Goal: Information Seeking & Learning: Learn about a topic

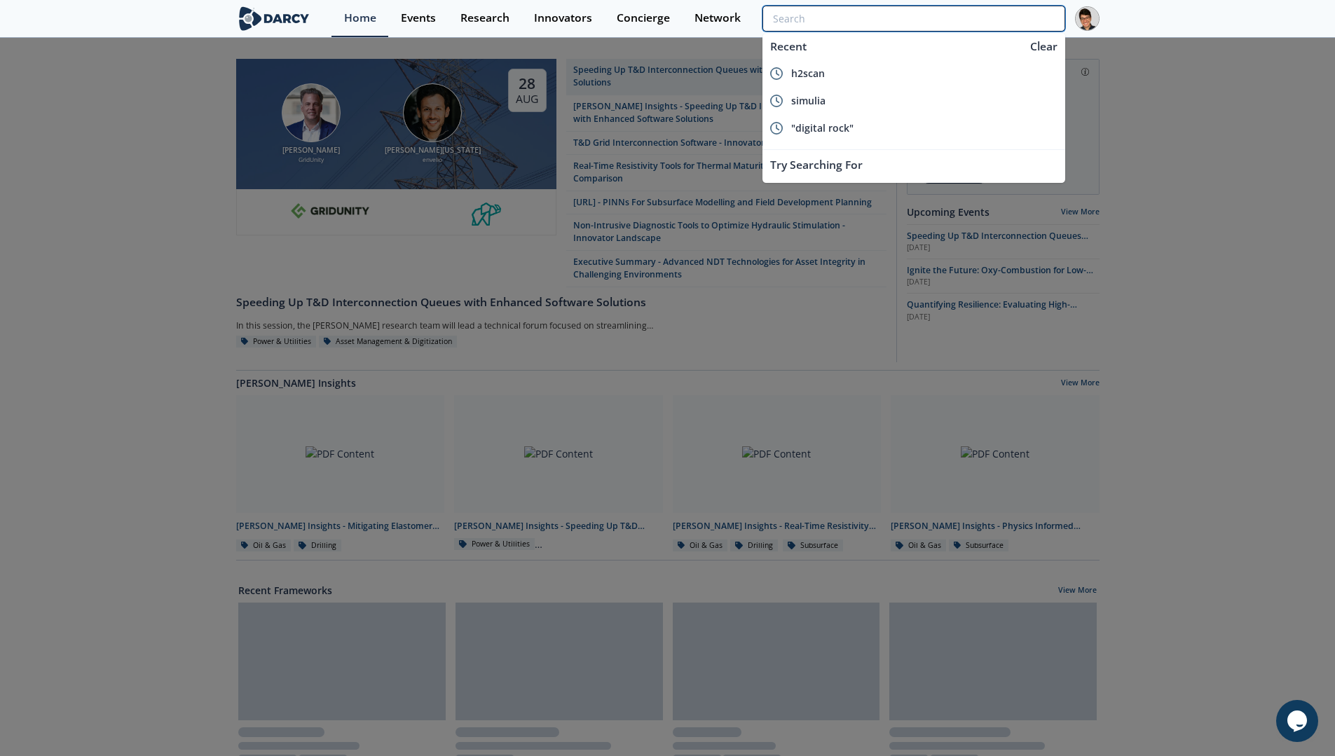
click at [978, 27] on input "search" at bounding box center [914, 19] width 302 height 26
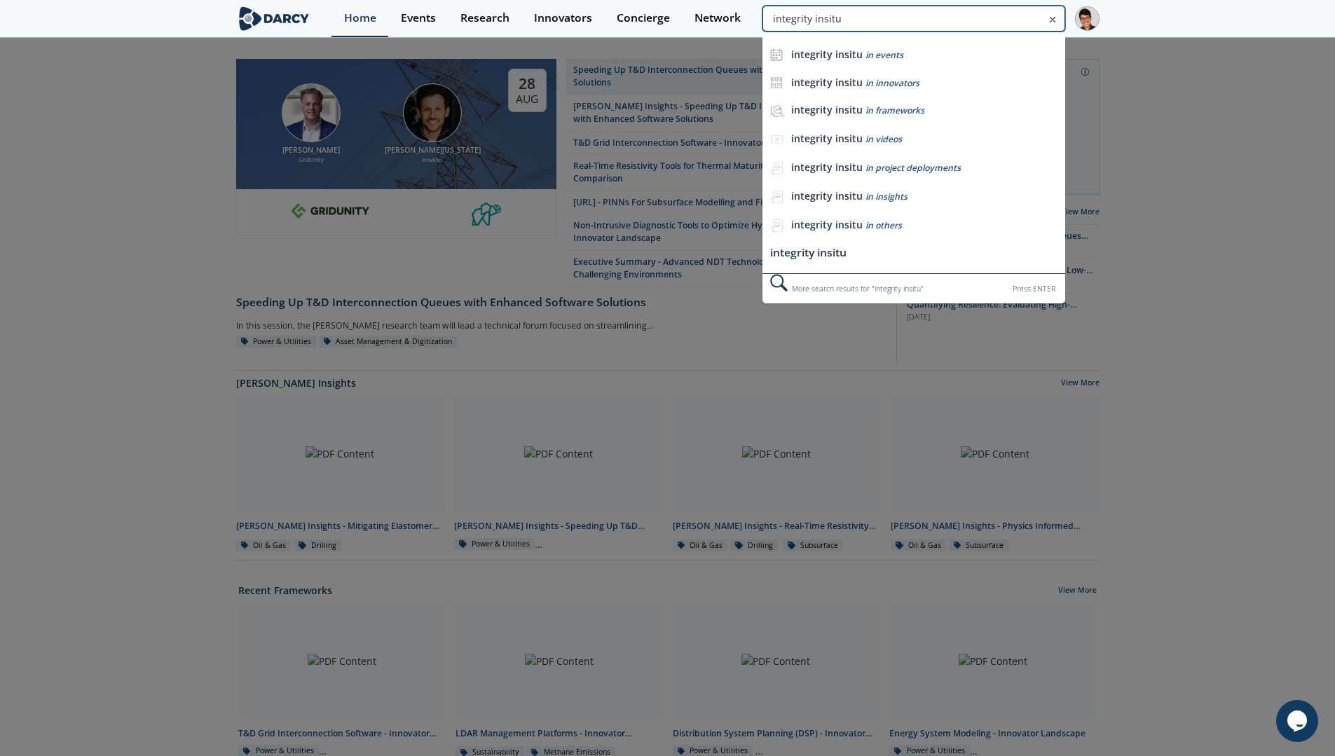
type input "integrity insitu"
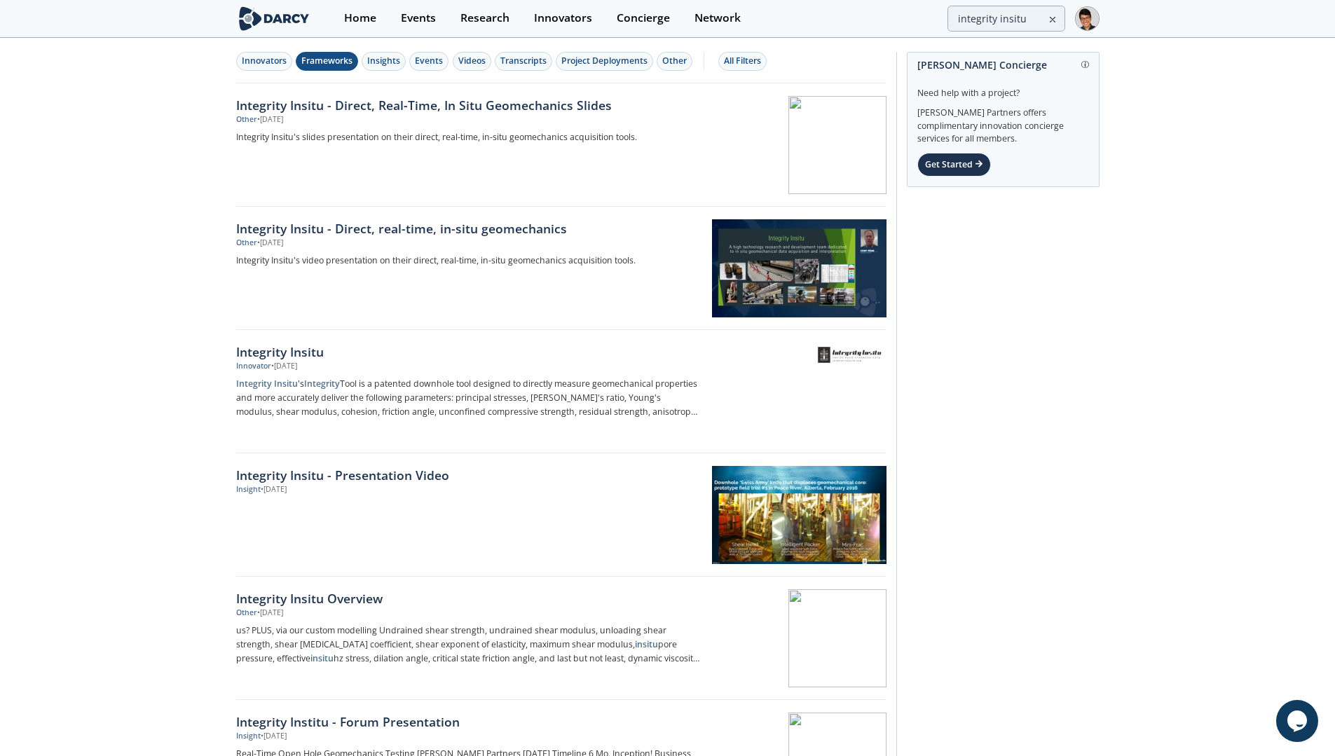
click at [329, 60] on div "Frameworks" at bounding box center [326, 61] width 51 height 13
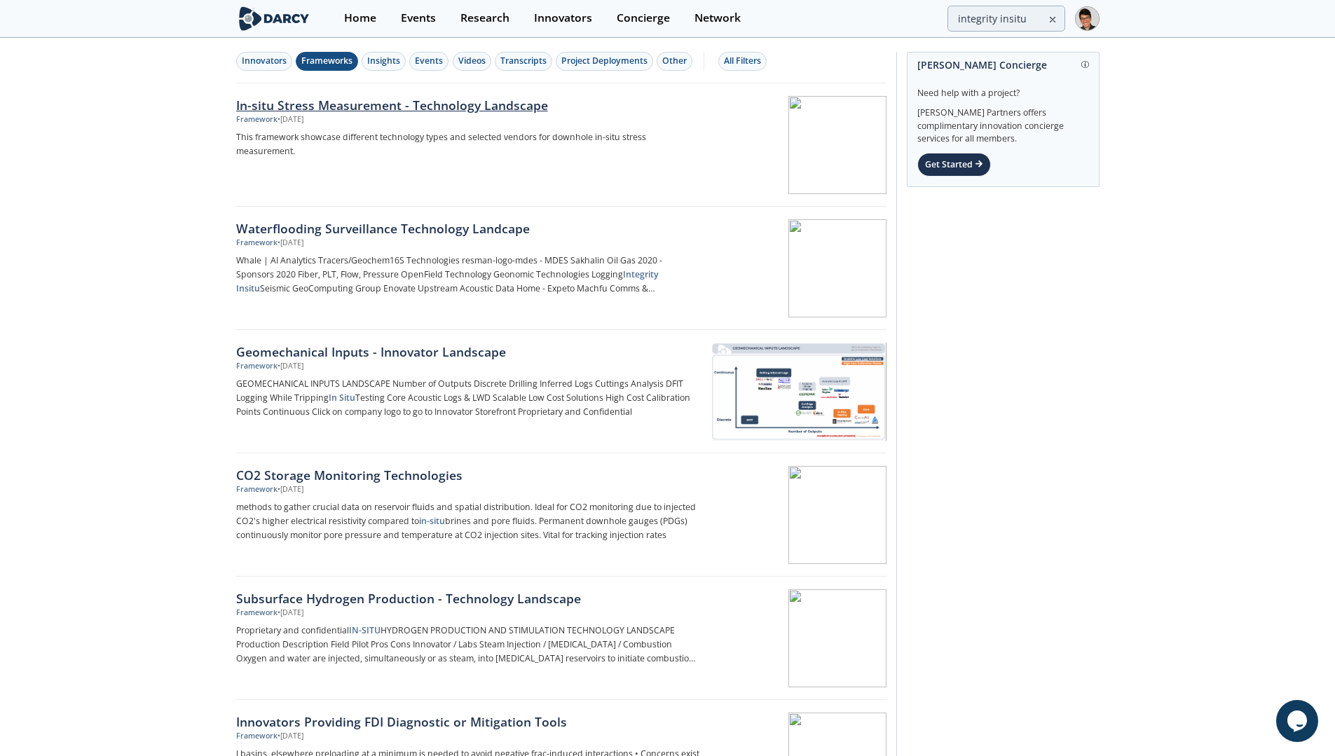
click at [431, 107] on div "In-situ Stress Measurement - Technology Landscape" at bounding box center [468, 105] width 464 height 18
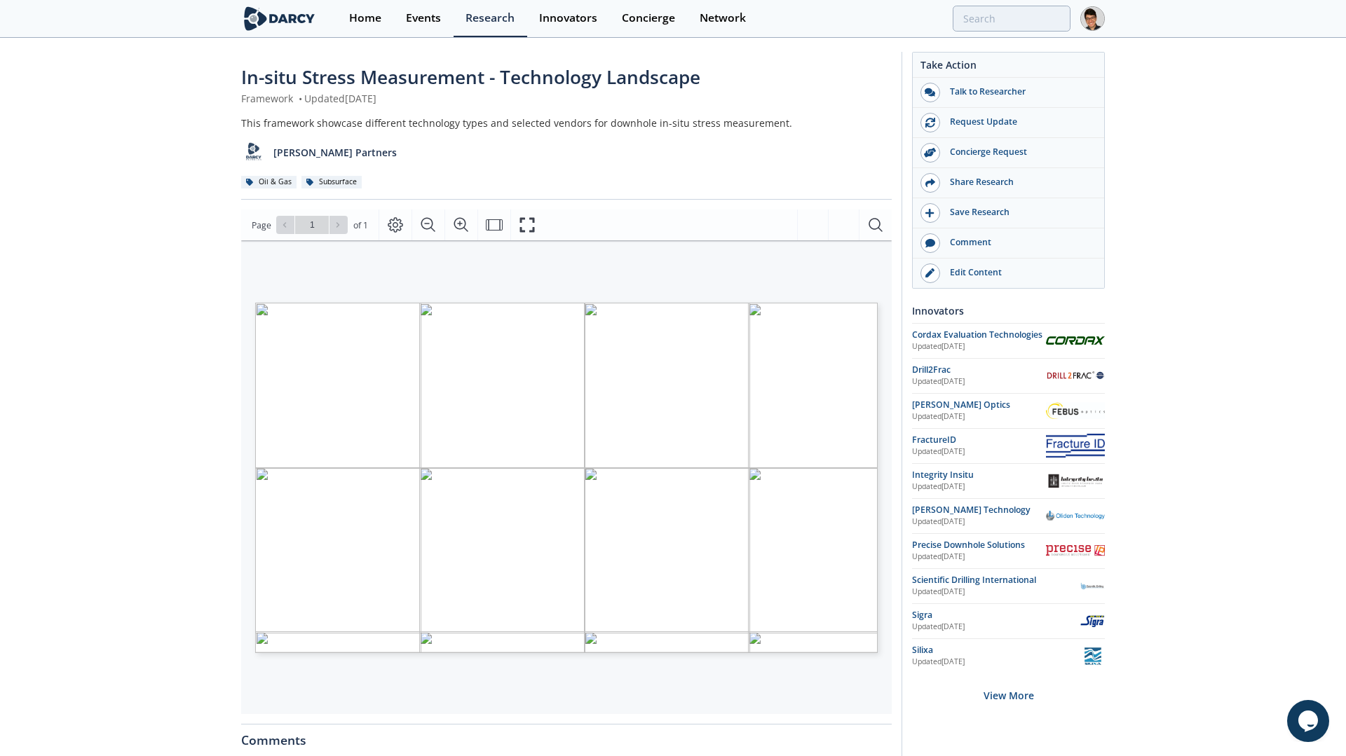
click at [366, 571] on span "A black and white logo" at bounding box center [358, 569] width 43 height 5
click at [360, 596] on span "A blue and black text" at bounding box center [365, 597] width 41 height 4
